Goal: Transaction & Acquisition: Purchase product/service

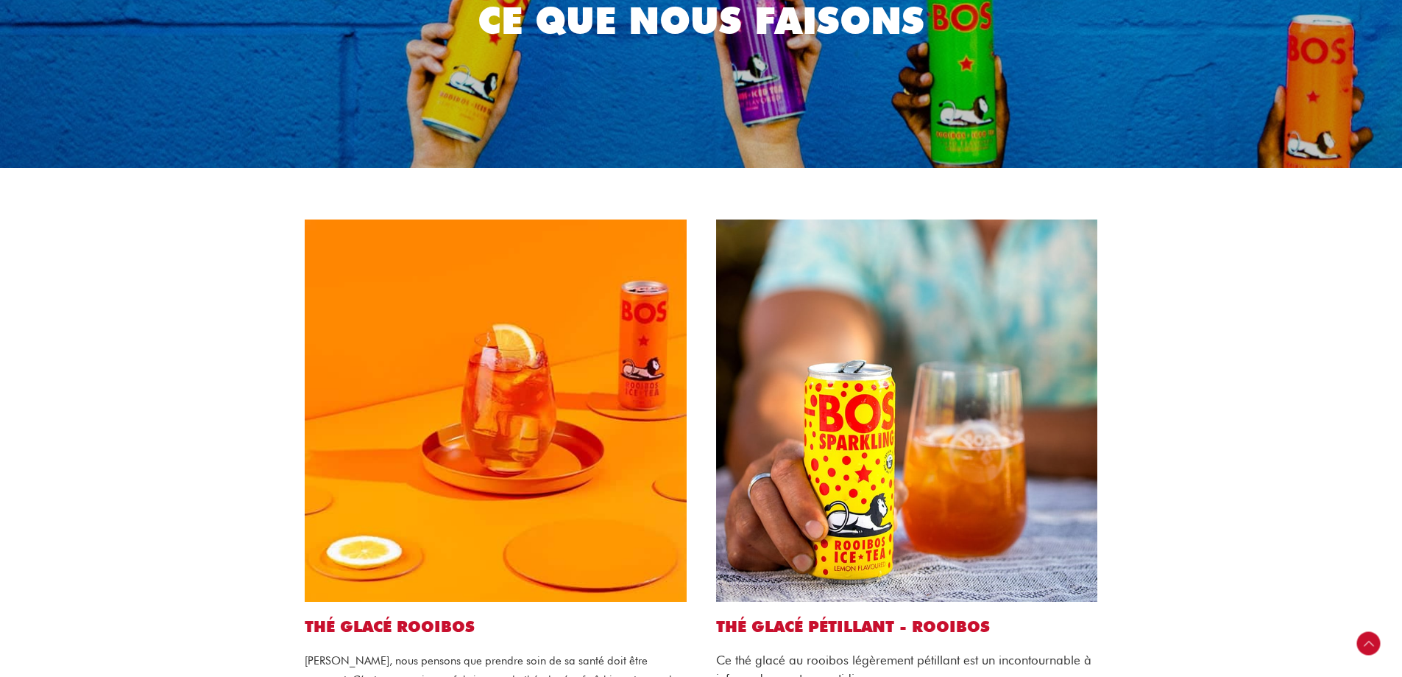
scroll to position [290, 0]
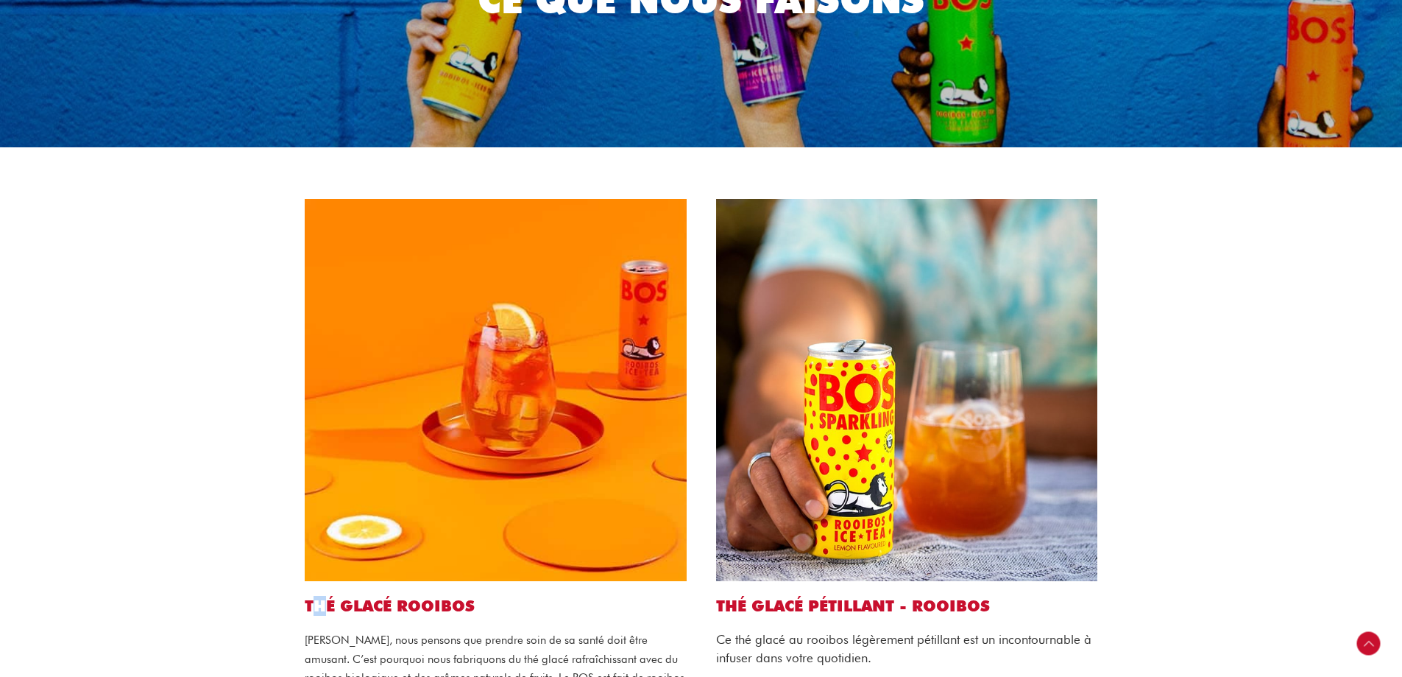
click at [321, 596] on h2 "Thé glacé Rooibos" at bounding box center [496, 606] width 382 height 20
click at [328, 596] on h2 "Thé glacé Rooibos" at bounding box center [496, 606] width 382 height 20
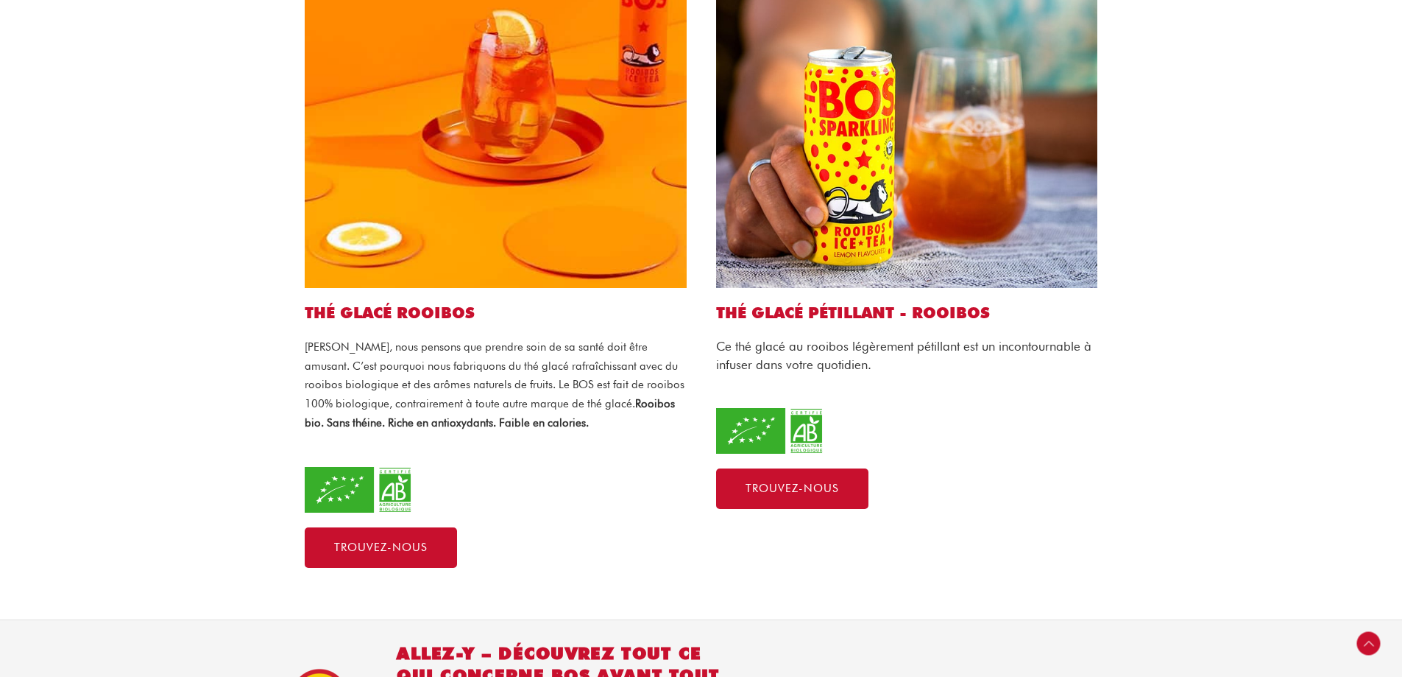
scroll to position [585, 0]
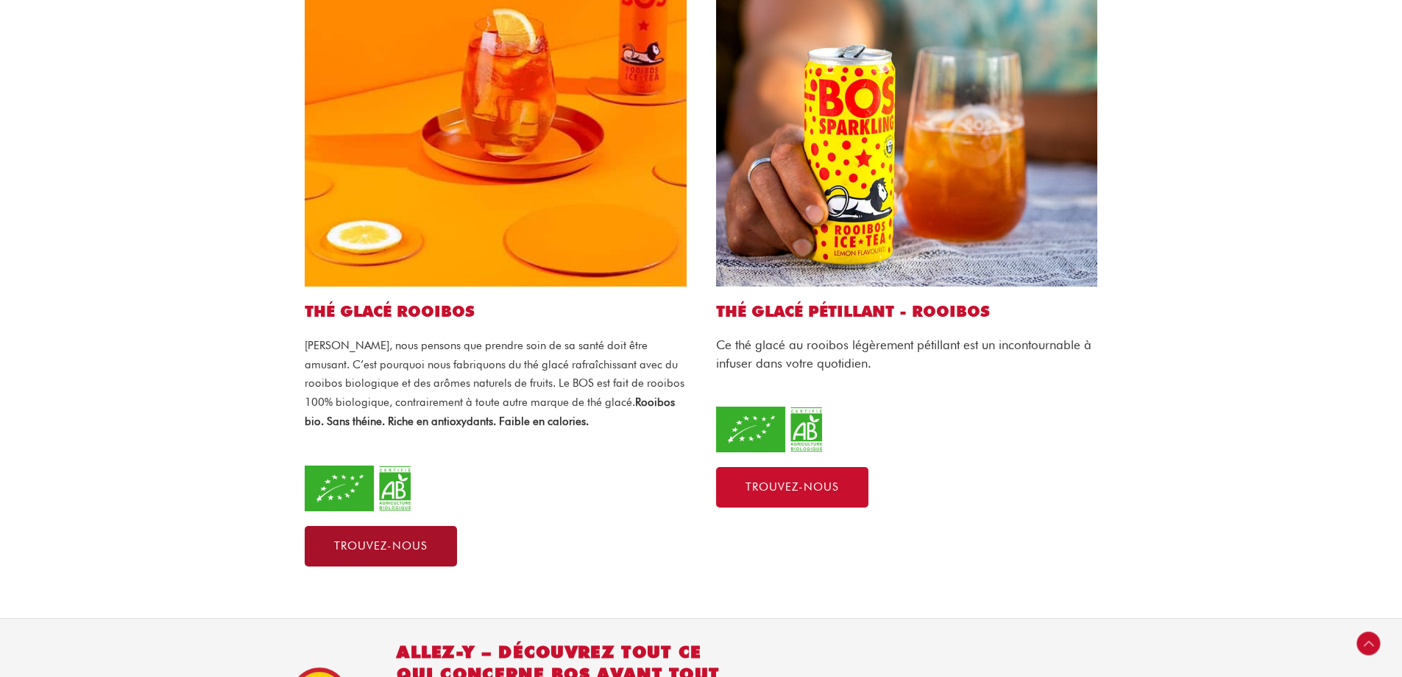
click at [398, 540] on span "Trouvez-nous" at bounding box center [380, 545] width 93 height 11
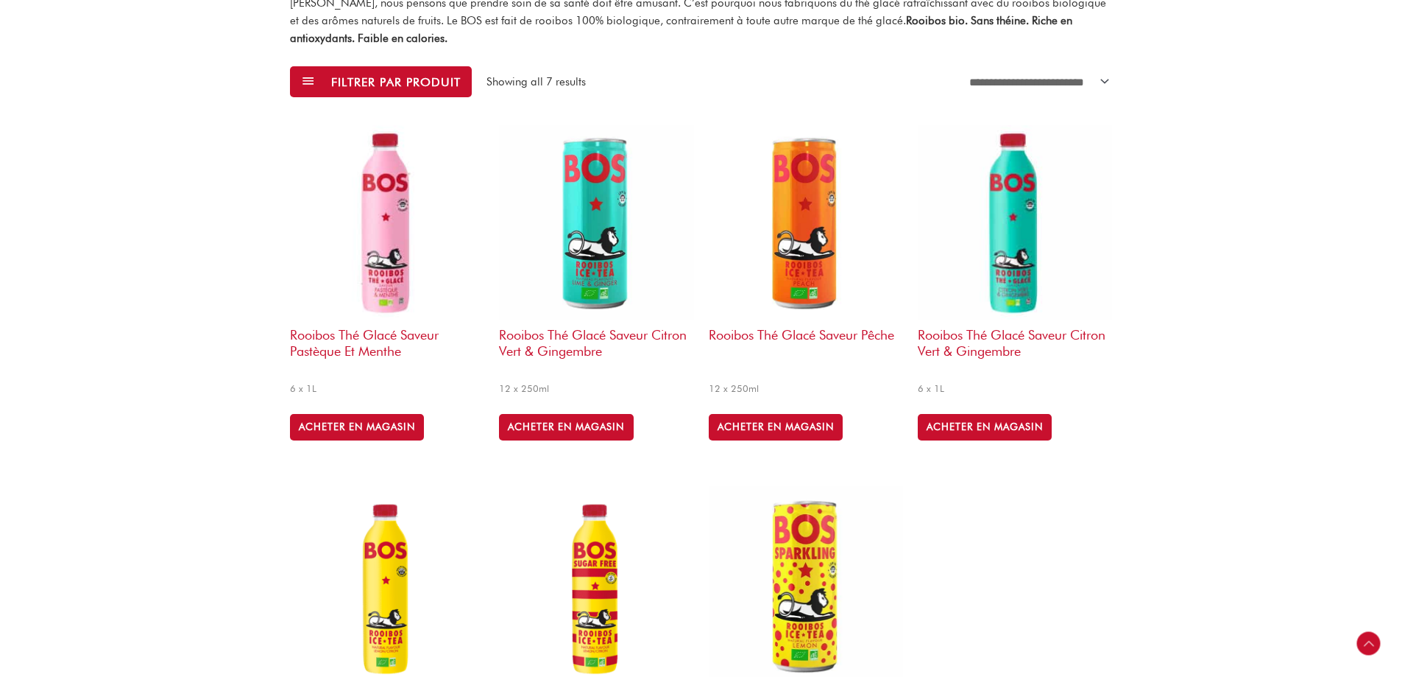
scroll to position [491, 0]
